Goal: Task Accomplishment & Management: Manage account settings

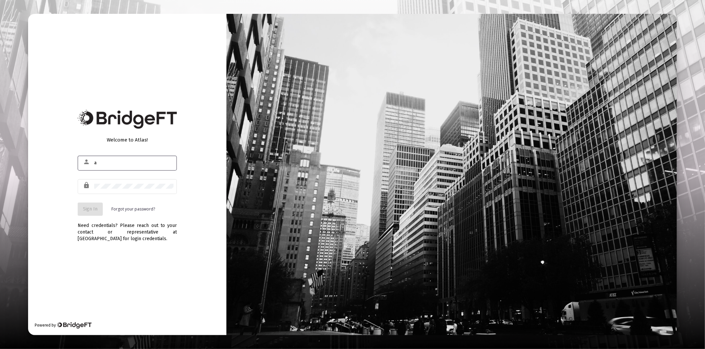
type input "[PERSON_NAME][EMAIL_ADDRESS][DOMAIN_NAME]"
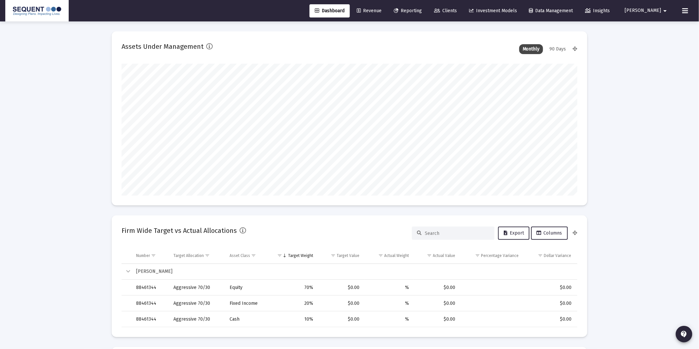
scroll to position [132, 245]
click at [653, 12] on span "[PERSON_NAME]" at bounding box center [643, 11] width 36 height 6
click at [652, 28] on span "Settings" at bounding box center [660, 28] width 19 height 16
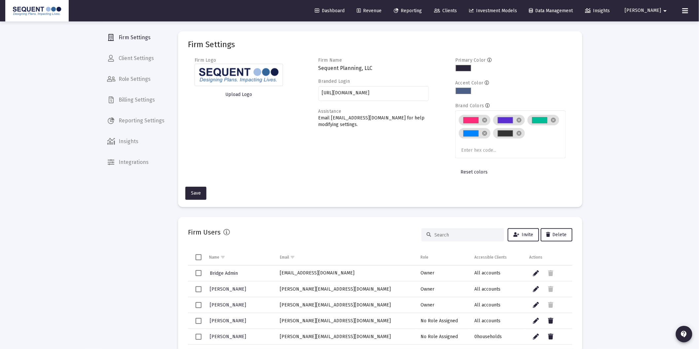
click at [130, 99] on span "Billing Settings" at bounding box center [136, 100] width 68 height 16
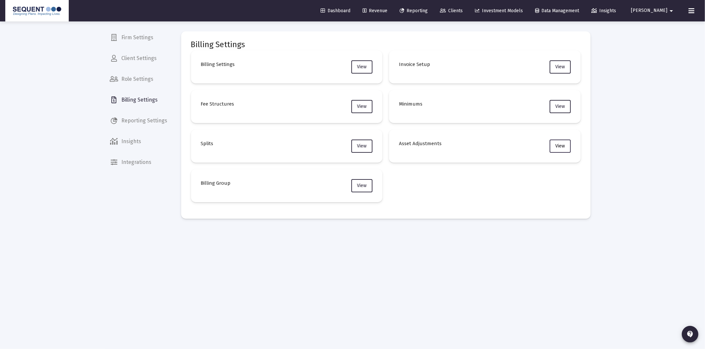
click at [564, 143] on span "View" at bounding box center [560, 146] width 10 height 6
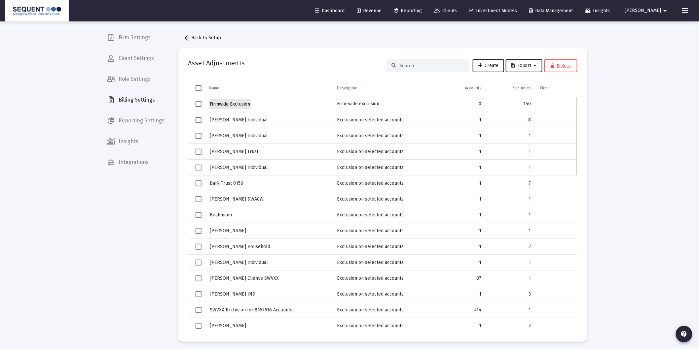
click at [238, 104] on span "Firmwide Exclusion" at bounding box center [230, 104] width 40 height 6
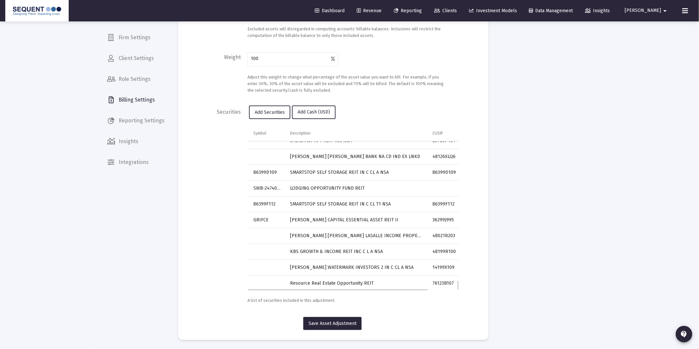
scroll to position [2070, 0]
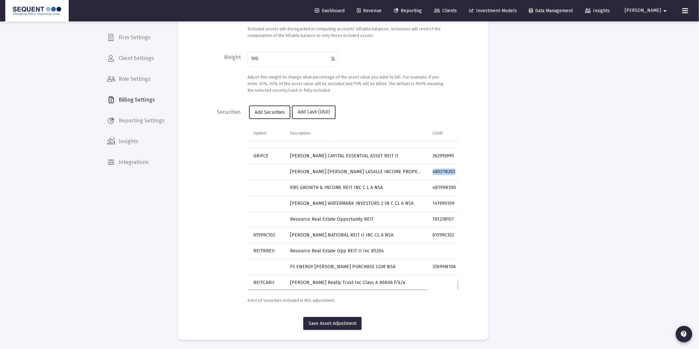
drag, startPoint x: 457, startPoint y: 169, endPoint x: 430, endPoint y: 172, distance: 26.9
click at [430, 172] on td "48021R203" at bounding box center [445, 172] width 35 height 16
copy td "48021R203"
